Goal: Transaction & Acquisition: Book appointment/travel/reservation

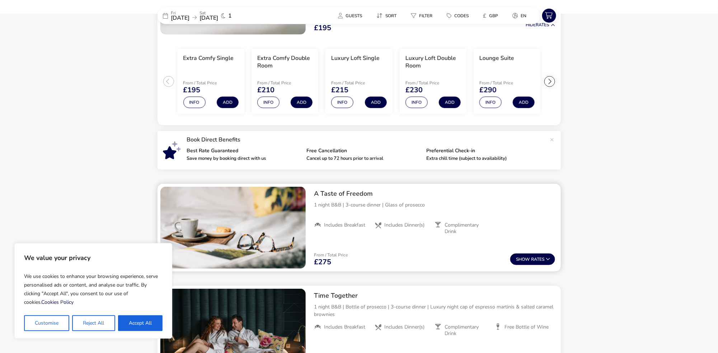
scroll to position [70, 0]
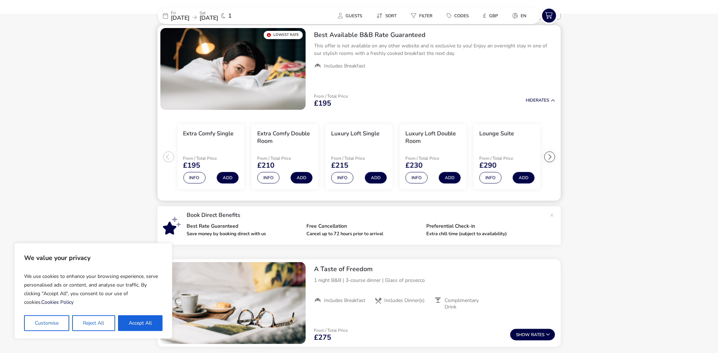
click at [550, 159] on div at bounding box center [550, 156] width 11 height 11
click at [550, 158] on div at bounding box center [550, 156] width 11 height 11
click at [550, 158] on ul "Extra Comfy Single From / Total Price £195 Info Add Extra Comfy Double Room Fro…" at bounding box center [360, 157] width 404 height 88
click at [344, 177] on button "Info" at bounding box center [342, 177] width 22 height 11
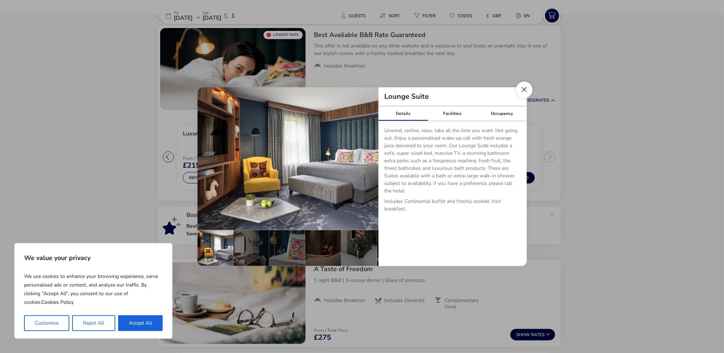
click at [527, 92] on button "Close dialog" at bounding box center [524, 89] width 17 height 17
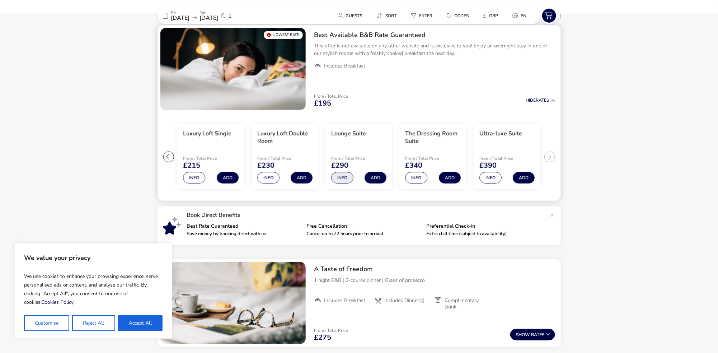
click at [338, 178] on button "Info" at bounding box center [342, 177] width 22 height 11
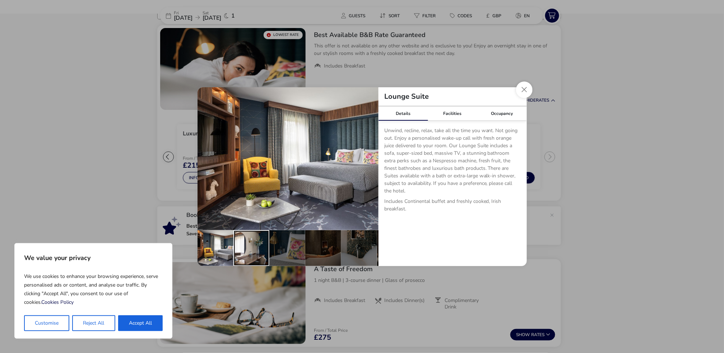
click at [268, 236] on div "details" at bounding box center [251, 248] width 36 height 36
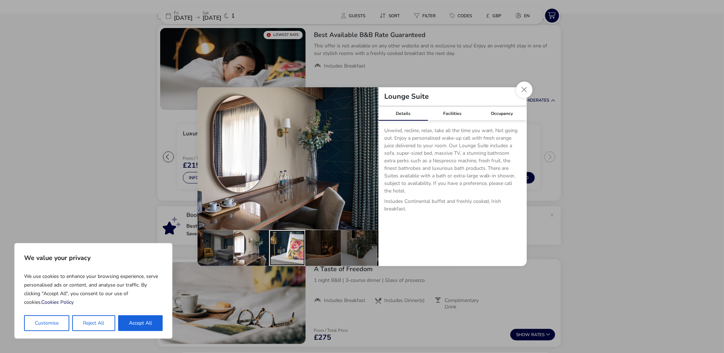
click at [280, 238] on div "details" at bounding box center [287, 248] width 36 height 36
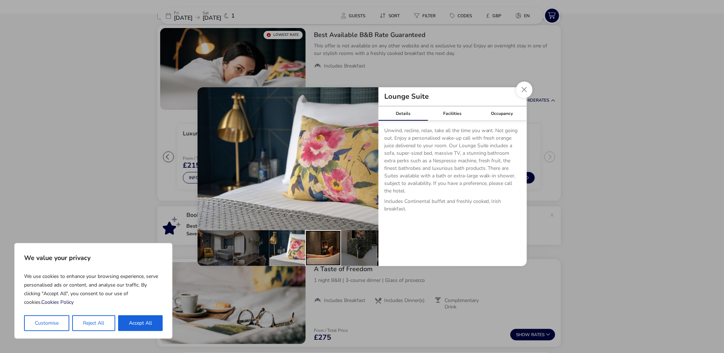
click at [319, 241] on div "details" at bounding box center [323, 248] width 36 height 36
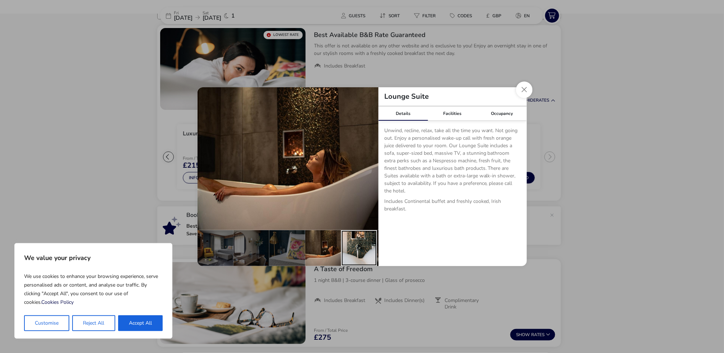
click at [352, 241] on div "details" at bounding box center [359, 248] width 36 height 36
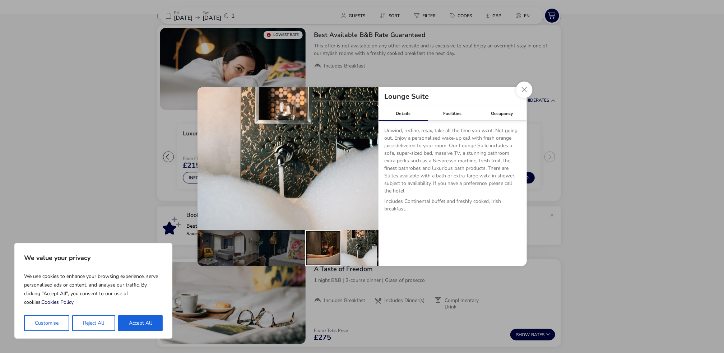
click at [319, 242] on div "details" at bounding box center [323, 248] width 36 height 36
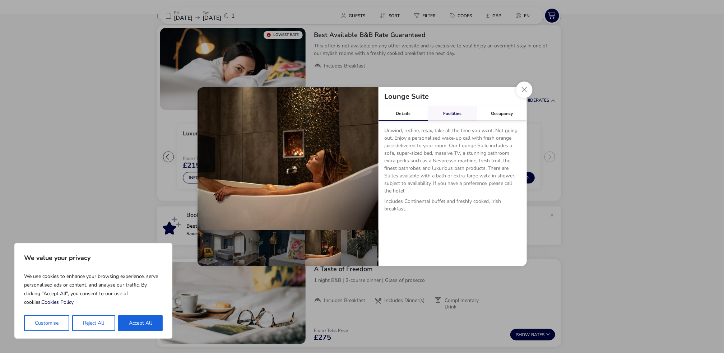
click at [464, 113] on link "Facilities" at bounding box center [453, 113] width 50 height 14
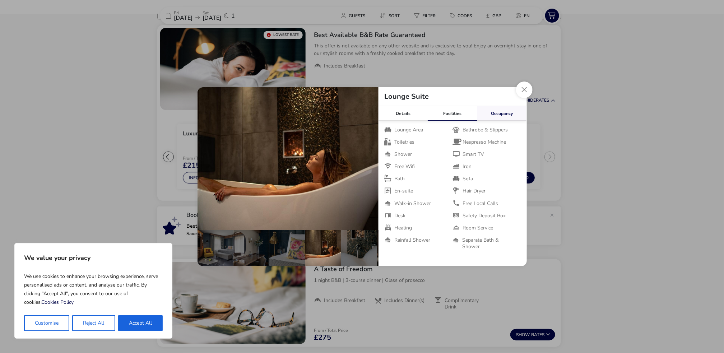
click at [496, 114] on link "Occupancy" at bounding box center [502, 113] width 50 height 14
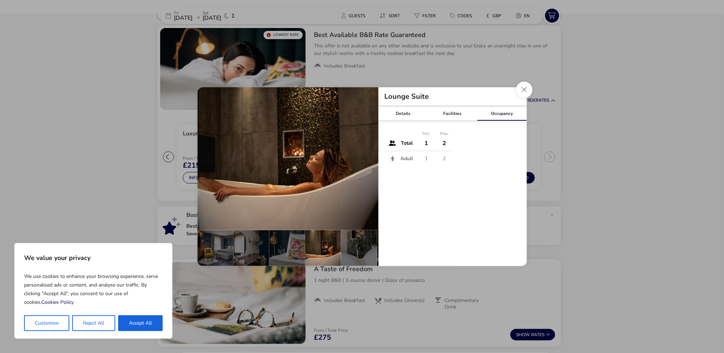
click at [515, 92] on div "Lounge Suite" at bounding box center [452, 96] width 148 height 19
click at [518, 89] on button "Close dialog" at bounding box center [524, 89] width 17 height 17
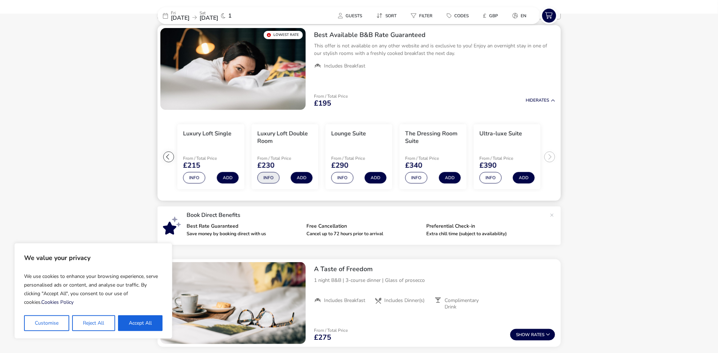
click at [267, 178] on button "Info" at bounding box center [268, 177] width 22 height 11
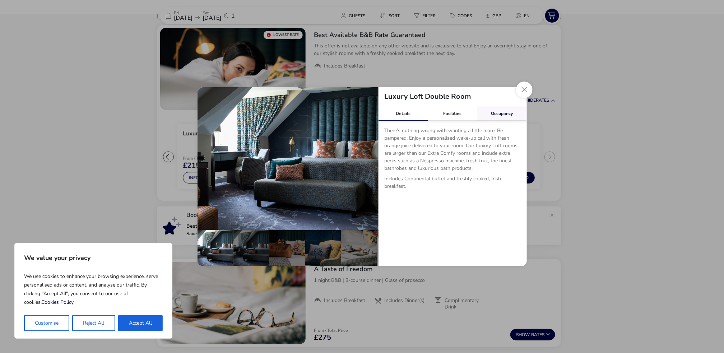
click at [502, 111] on link "Occupancy" at bounding box center [502, 113] width 50 height 14
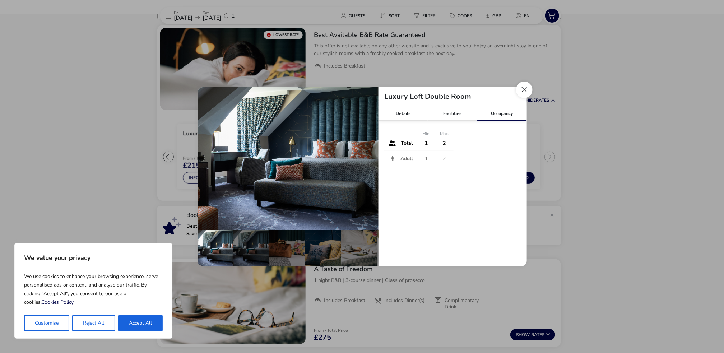
click at [525, 87] on button "Close dialog" at bounding box center [524, 89] width 17 height 17
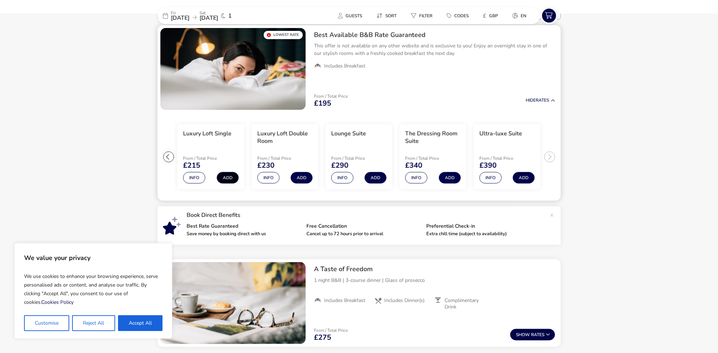
click at [228, 178] on button "Add" at bounding box center [228, 177] width 22 height 11
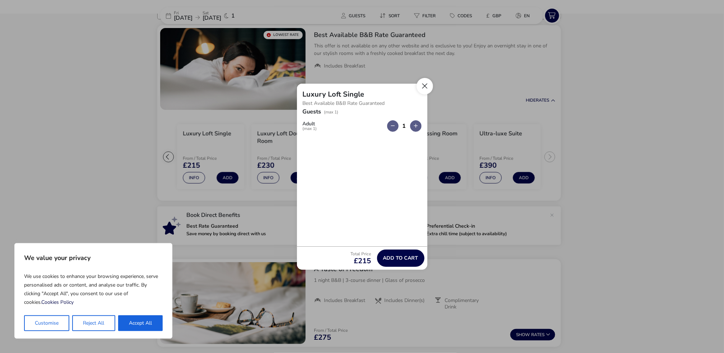
click at [429, 85] on button "Close" at bounding box center [424, 86] width 17 height 17
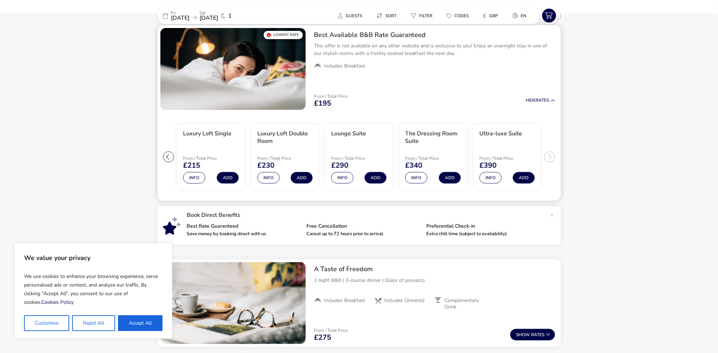
click at [167, 157] on div at bounding box center [168, 156] width 11 height 11
click at [264, 177] on button "Info" at bounding box center [268, 177] width 22 height 11
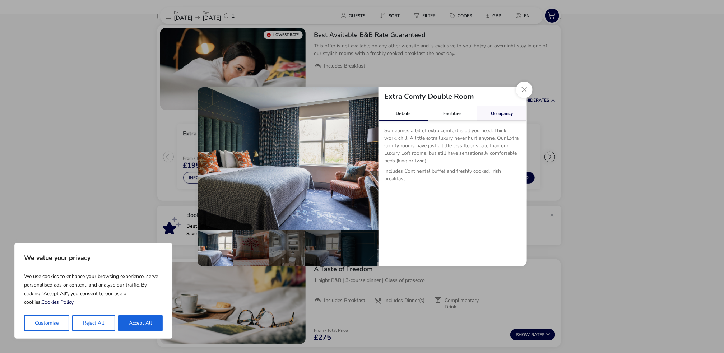
click at [514, 109] on link "Occupancy" at bounding box center [502, 113] width 50 height 14
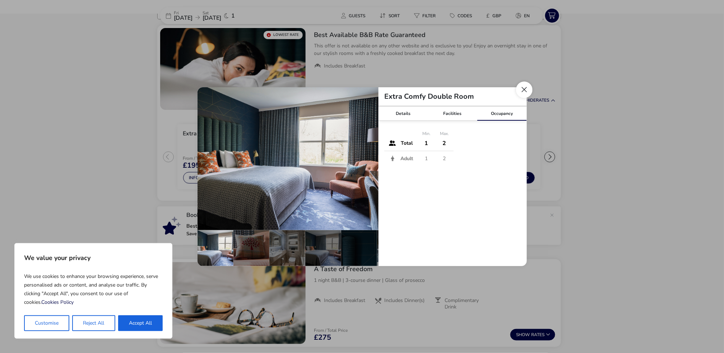
click at [524, 93] on button "Close dialog" at bounding box center [524, 89] width 17 height 17
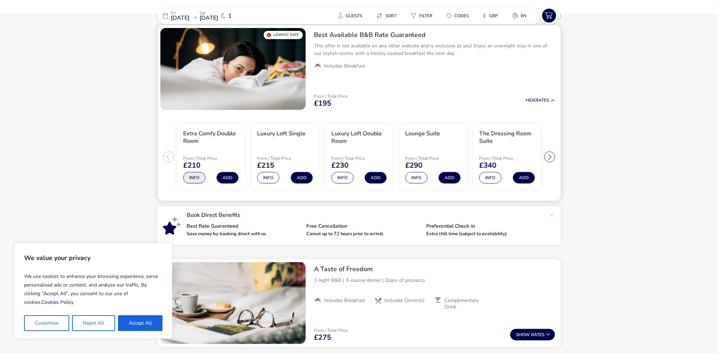
click at [197, 176] on button "Info" at bounding box center [194, 177] width 22 height 11
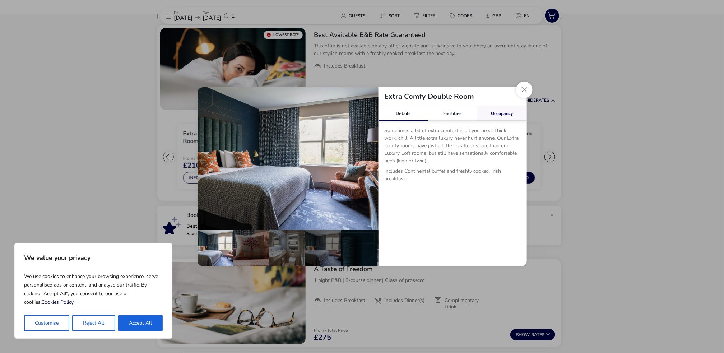
click at [495, 108] on link "Occupancy" at bounding box center [502, 113] width 50 height 14
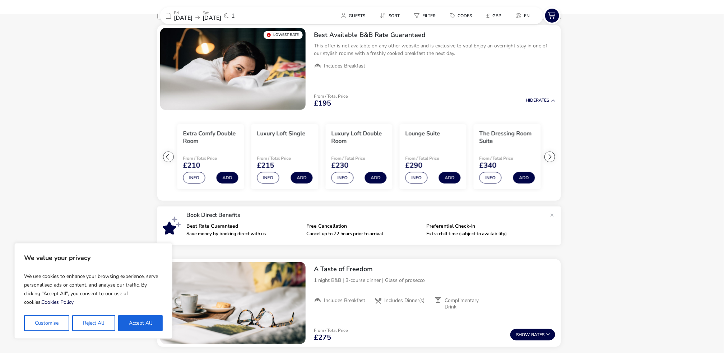
click at [536, 92] on div "Extra Comfy Double Room Details Facilities Occupancy Sometimes a bit of extra c…" at bounding box center [362, 176] width 724 height 353
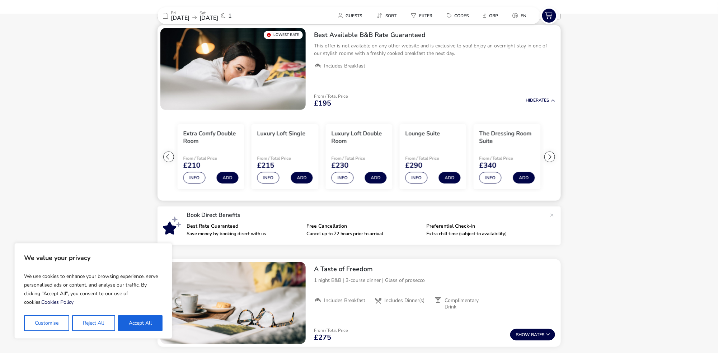
click at [165, 152] on div at bounding box center [168, 156] width 11 height 11
click at [197, 179] on button "Info" at bounding box center [194, 177] width 22 height 11
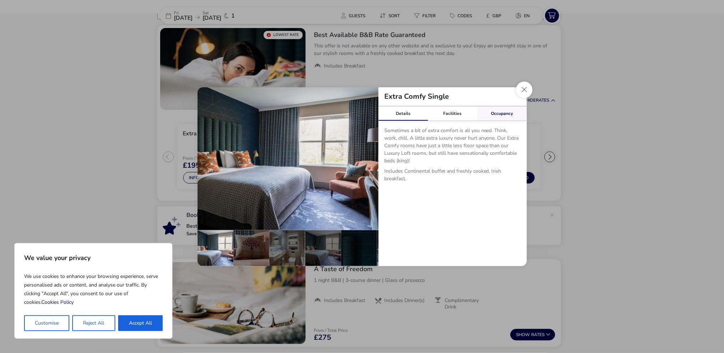
click at [513, 109] on link "Occupancy" at bounding box center [502, 113] width 50 height 14
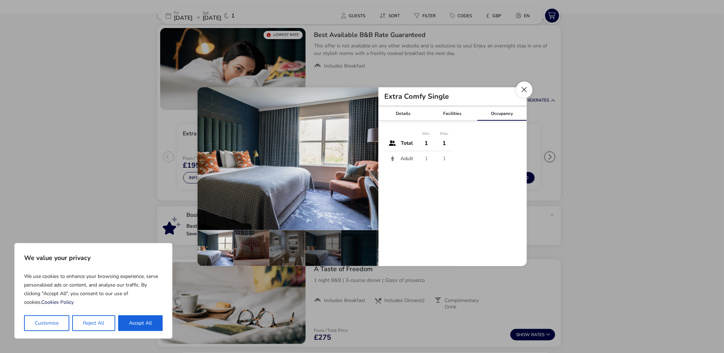
click at [523, 87] on button "Close dialog" at bounding box center [524, 89] width 17 height 17
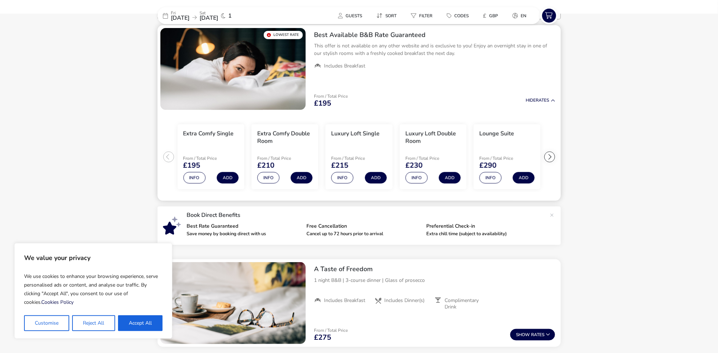
click at [549, 153] on div at bounding box center [550, 156] width 11 height 11
click at [549, 153] on ul "Extra Comfy Single From / Total Price £195 Info Add Extra Comfy Double Room Fro…" at bounding box center [360, 157] width 404 height 88
click at [550, 153] on ul "Extra Comfy Single From / Total Price £195 Info Add Extra Comfy Double Room Fro…" at bounding box center [360, 157] width 404 height 88
click at [490, 181] on button "Info" at bounding box center [491, 177] width 22 height 11
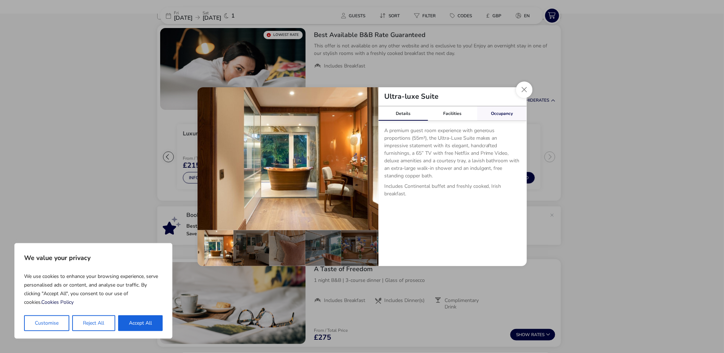
click at [506, 120] on link "Occupancy" at bounding box center [502, 113] width 50 height 14
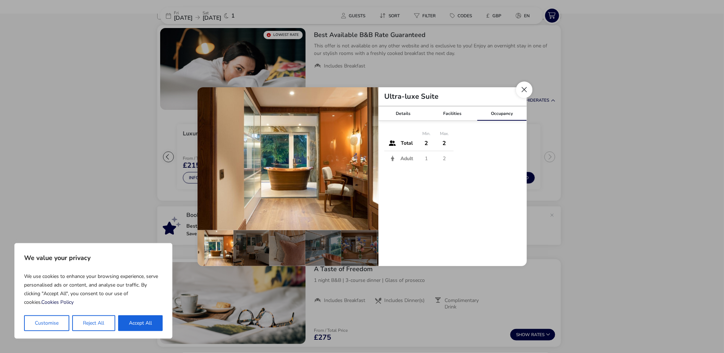
click at [524, 88] on button "Close dialog" at bounding box center [524, 89] width 17 height 17
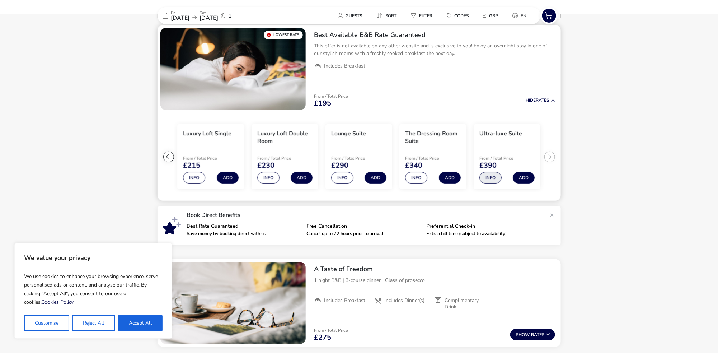
click at [490, 178] on button "Info" at bounding box center [491, 177] width 22 height 11
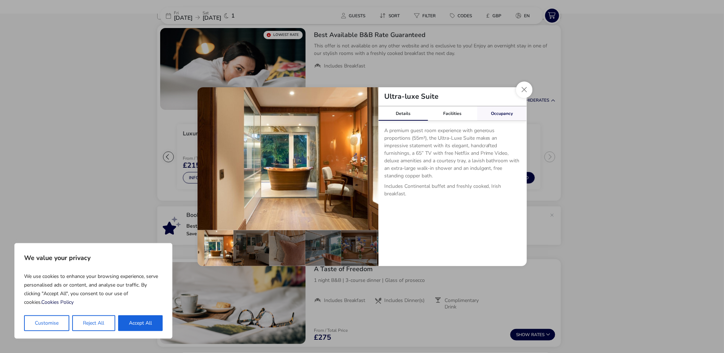
click at [496, 114] on link "Occupancy" at bounding box center [502, 113] width 50 height 14
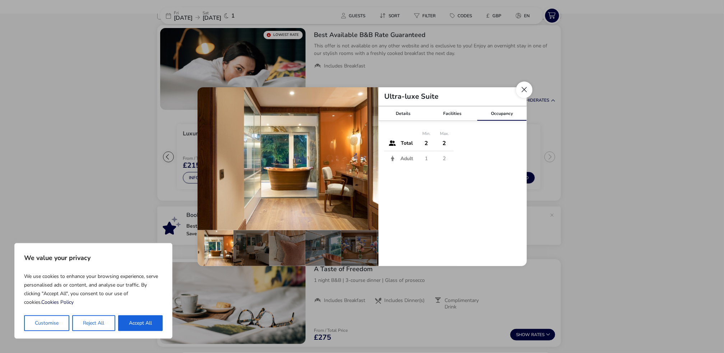
click at [524, 93] on button "Close dialog" at bounding box center [524, 89] width 17 height 17
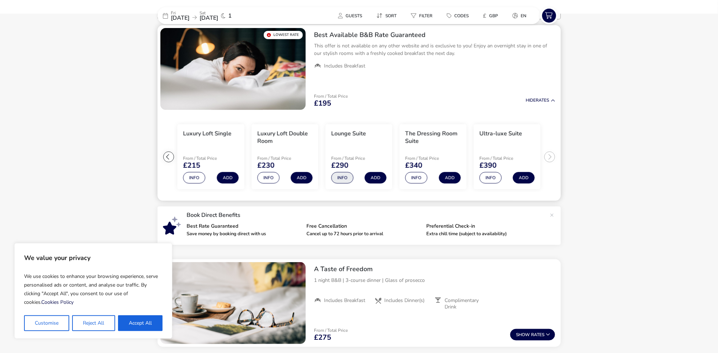
click at [335, 180] on button "Info" at bounding box center [342, 177] width 22 height 11
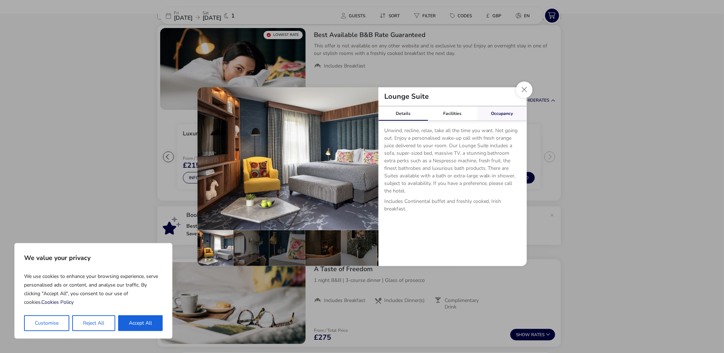
click at [506, 113] on link "Occupancy" at bounding box center [502, 113] width 50 height 14
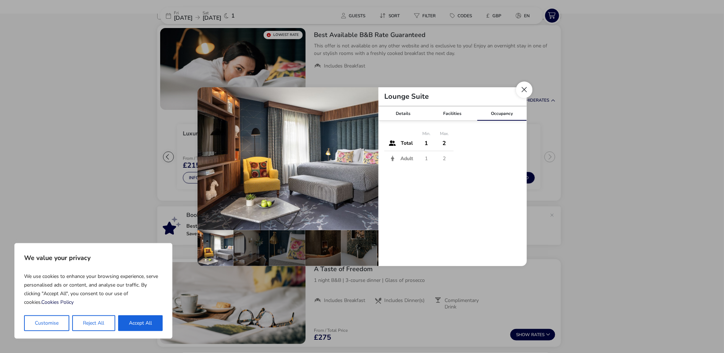
click at [527, 89] on button "Close dialog" at bounding box center [524, 89] width 17 height 17
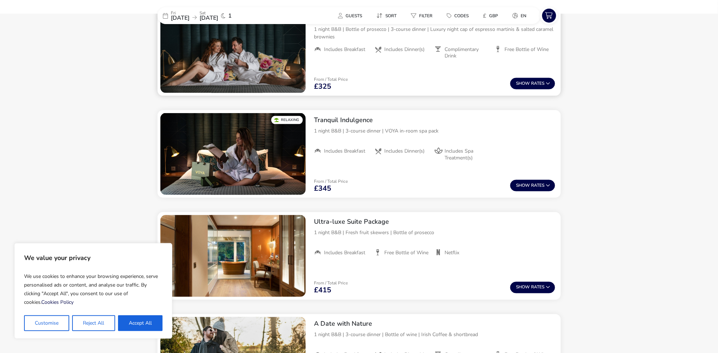
scroll to position [429, 0]
